Goal: Check status: Check status

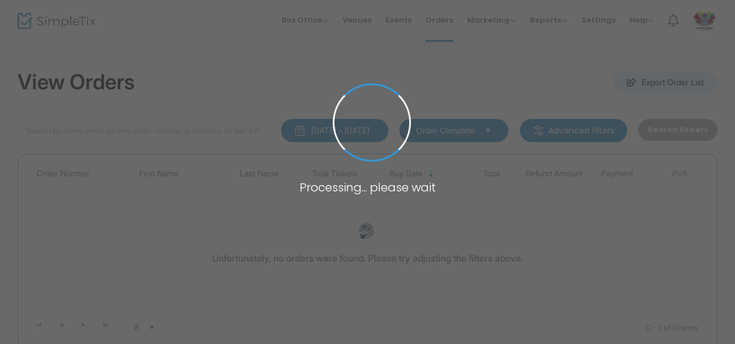
type input "H-1068E59A-F"
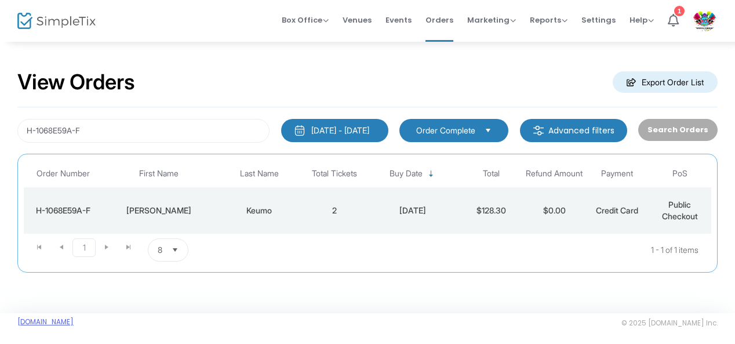
click at [74, 317] on link "[DOMAIN_NAME]" at bounding box center [45, 321] width 56 height 9
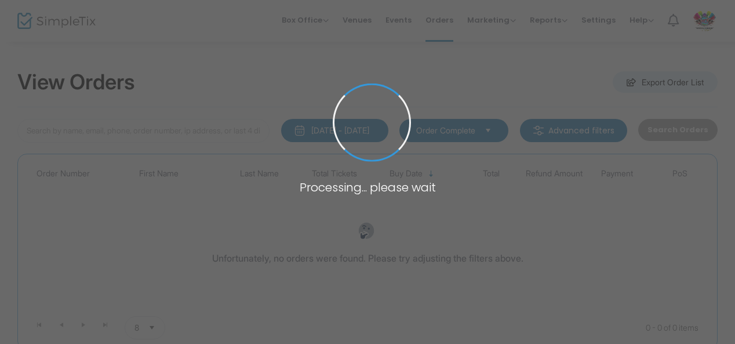
type input "H-1068E59A-F"
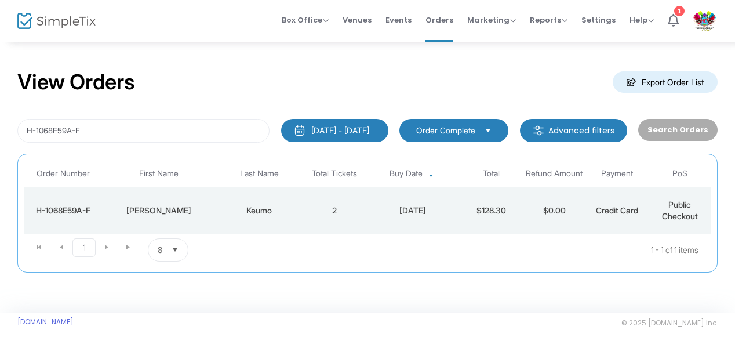
click at [407, 19] on span "Events" at bounding box center [399, 20] width 26 height 30
